Goal: Find specific page/section: Find specific page/section

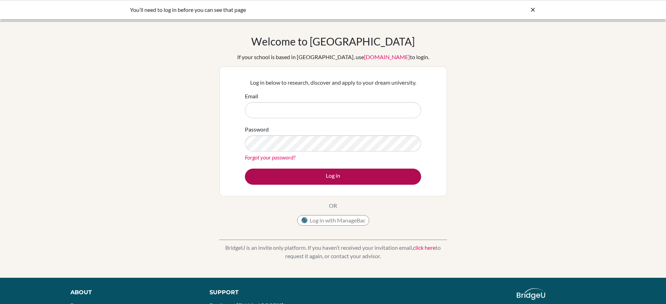
type input "[PERSON_NAME][EMAIL_ADDRESS][DOMAIN_NAME]"
click at [320, 178] on button "Log in" at bounding box center [333, 177] width 176 height 16
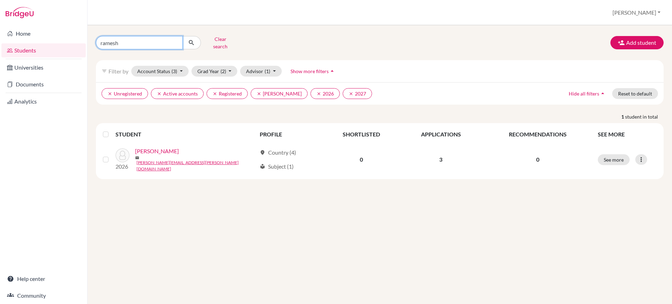
click at [165, 36] on input "ramesh" at bounding box center [139, 42] width 87 height 13
type input "shivance"
click at [153, 39] on input "shivance" at bounding box center [139, 42] width 87 height 13
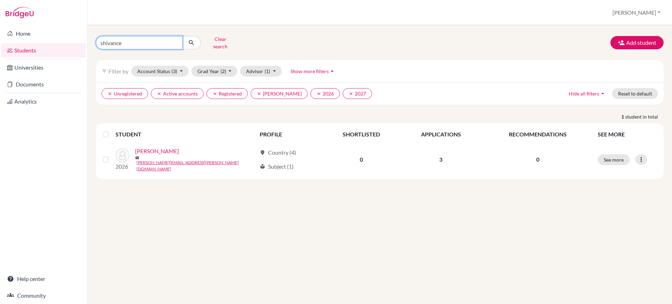
click at [153, 39] on input "shivance" at bounding box center [139, 42] width 87 height 13
